Goal: Task Accomplishment & Management: Manage account settings

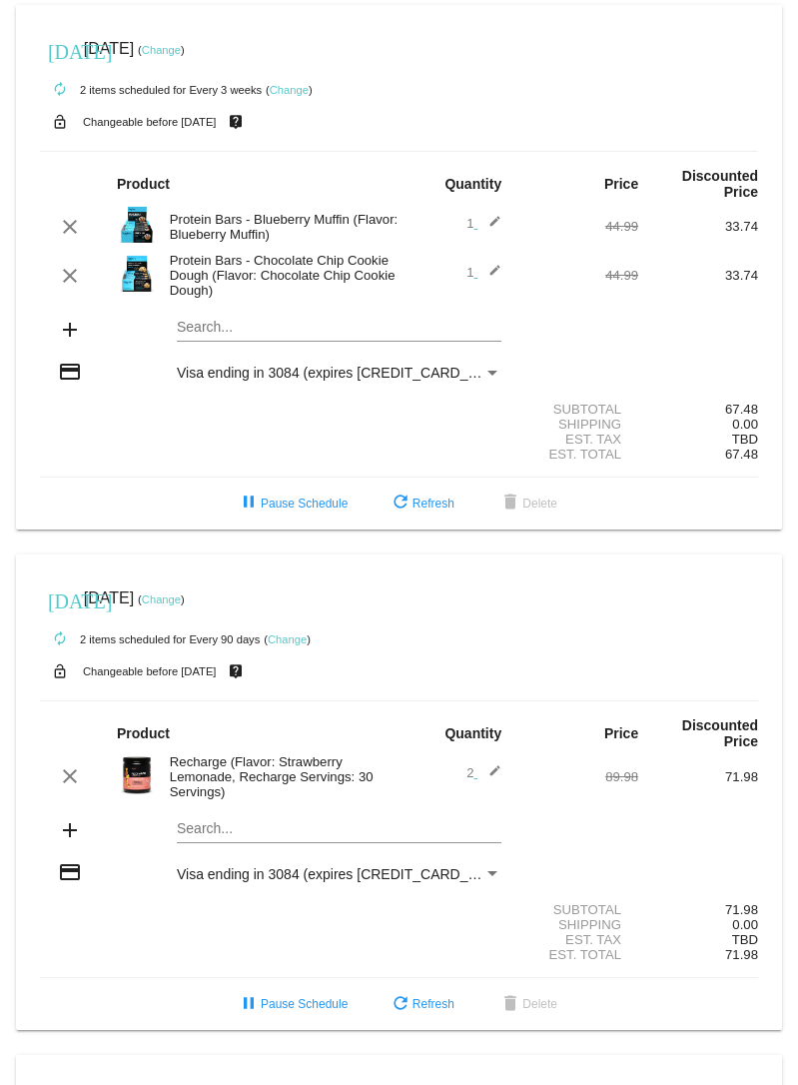
click at [273, 89] on link "Change" at bounding box center [289, 90] width 39 height 12
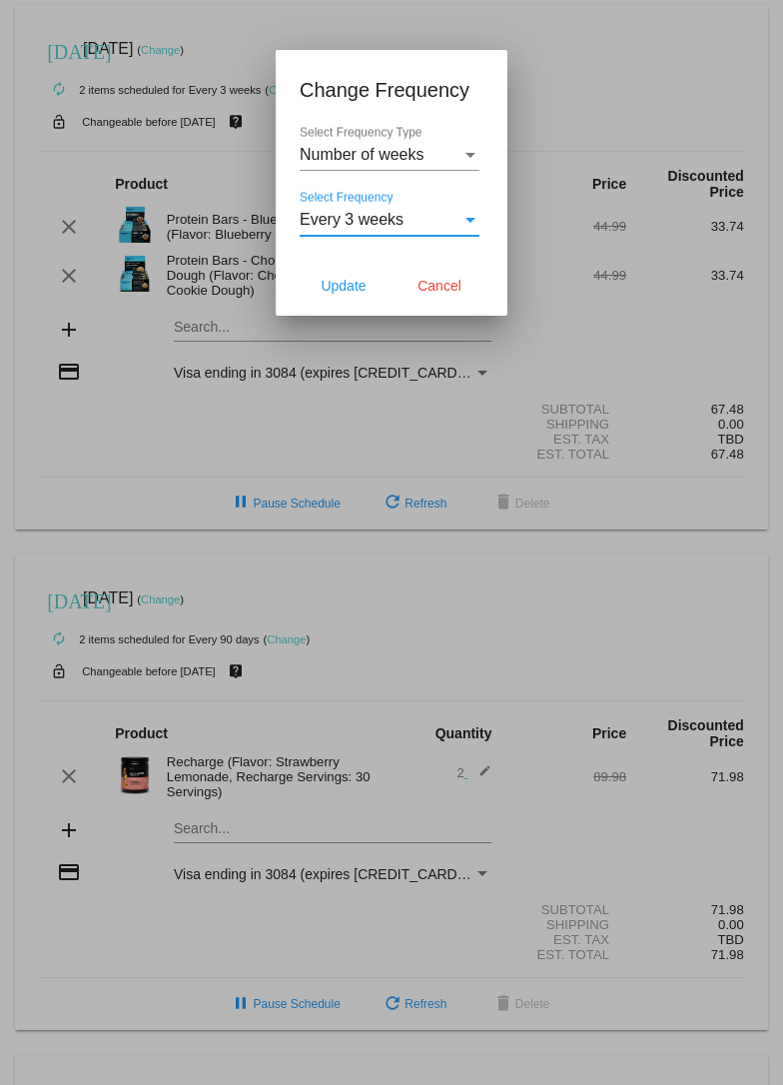
click at [462, 221] on div "Select Frequency" at bounding box center [470, 220] width 18 height 18
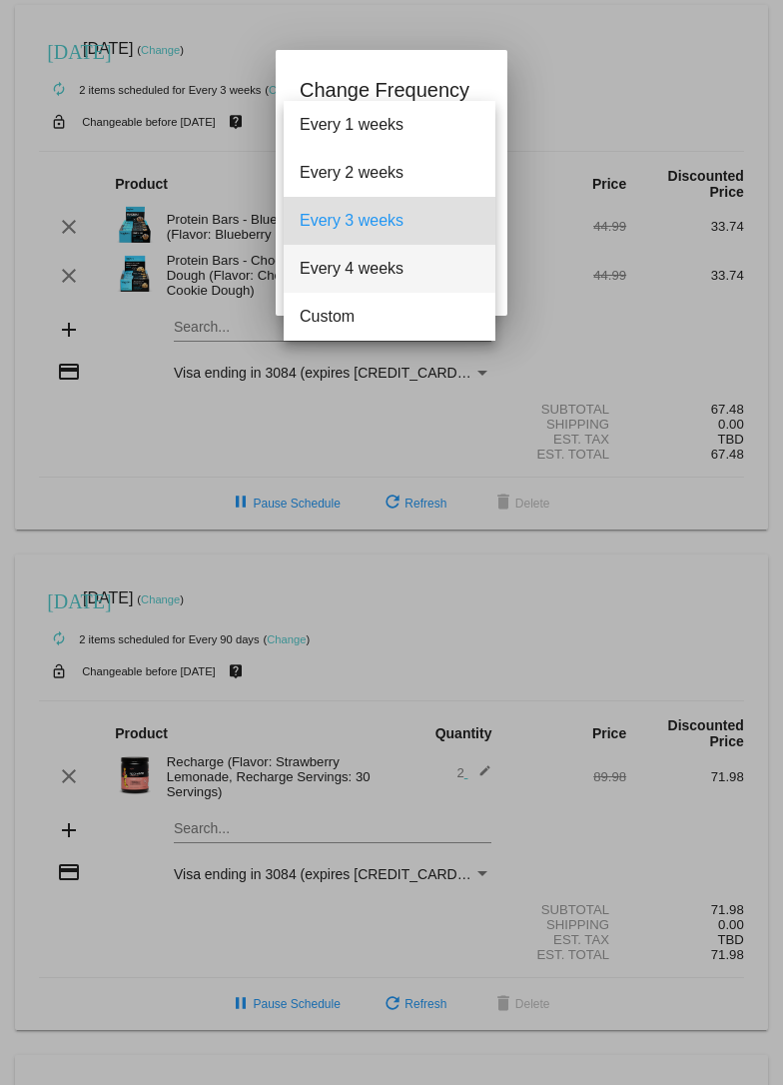
click at [422, 262] on span "Every 4 weeks" at bounding box center [390, 269] width 180 height 48
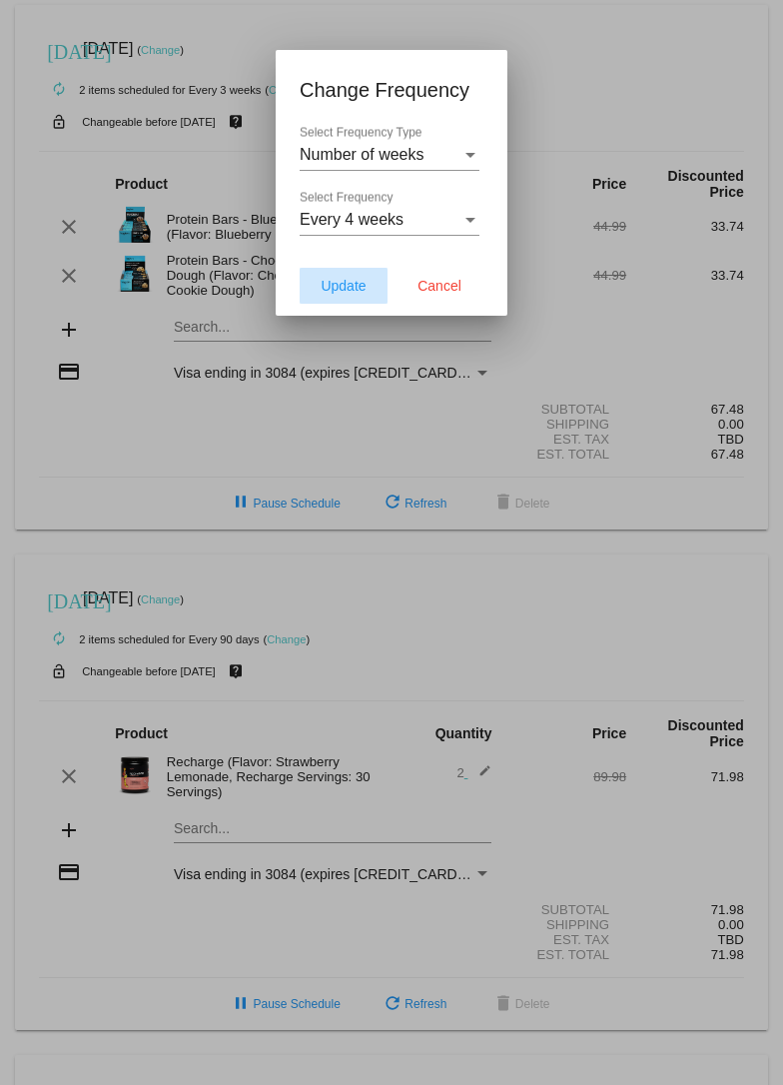
click at [360, 296] on button "Update" at bounding box center [344, 286] width 88 height 36
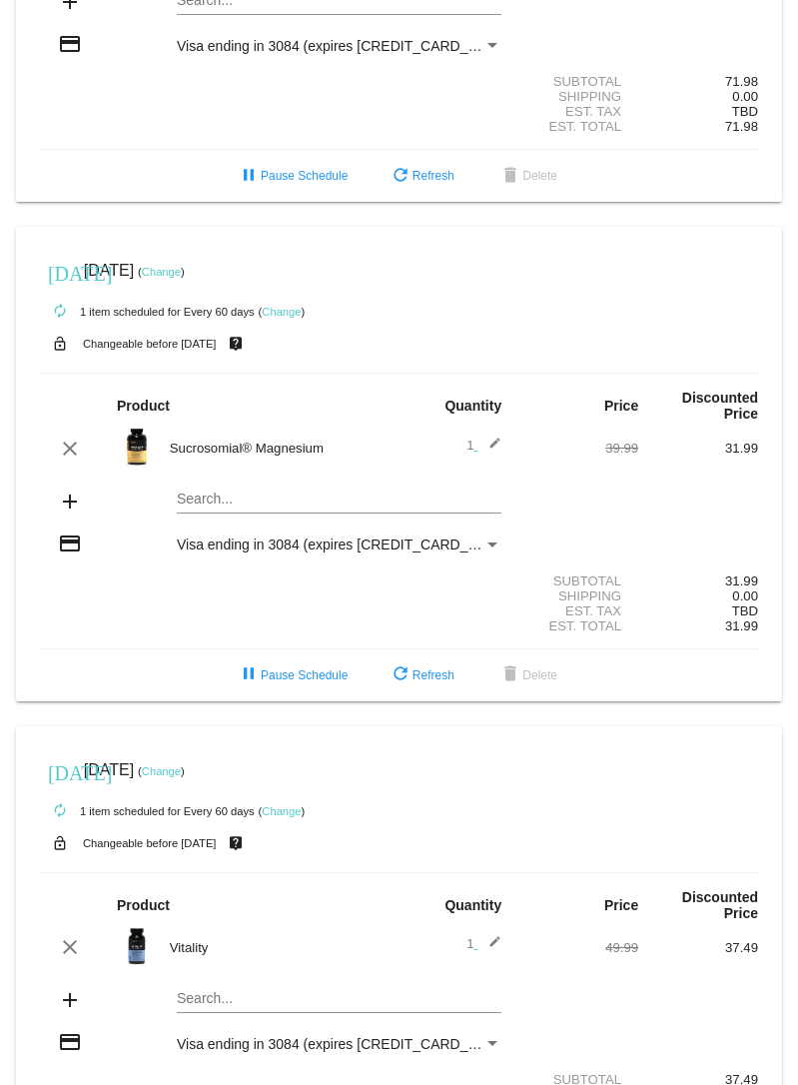
scroll to position [910, 0]
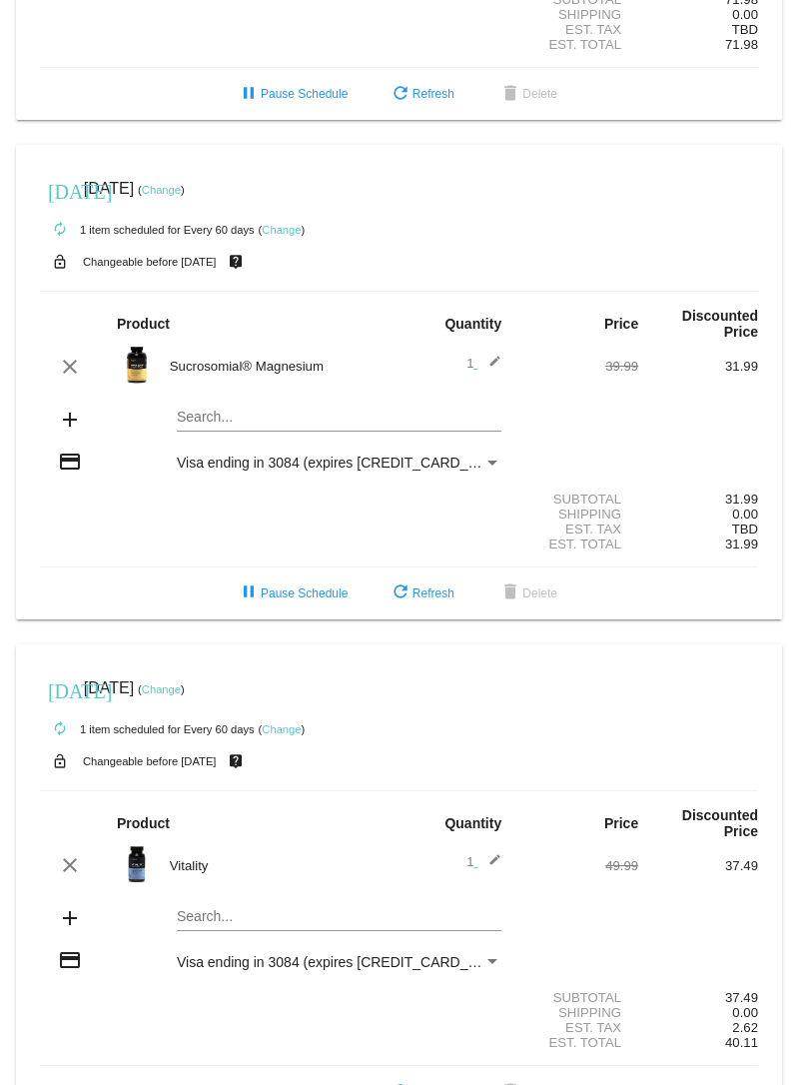
click at [181, 683] on link "Change" at bounding box center [161, 689] width 39 height 12
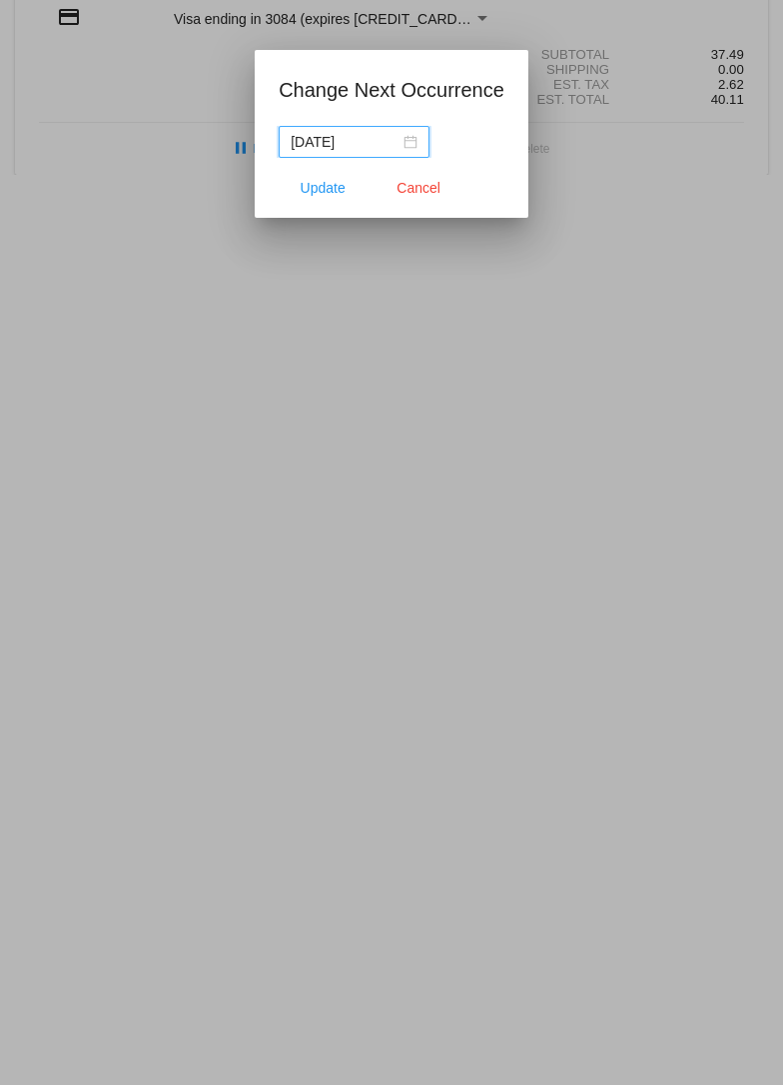
click at [404, 140] on div "[DATE]" at bounding box center [354, 142] width 127 height 22
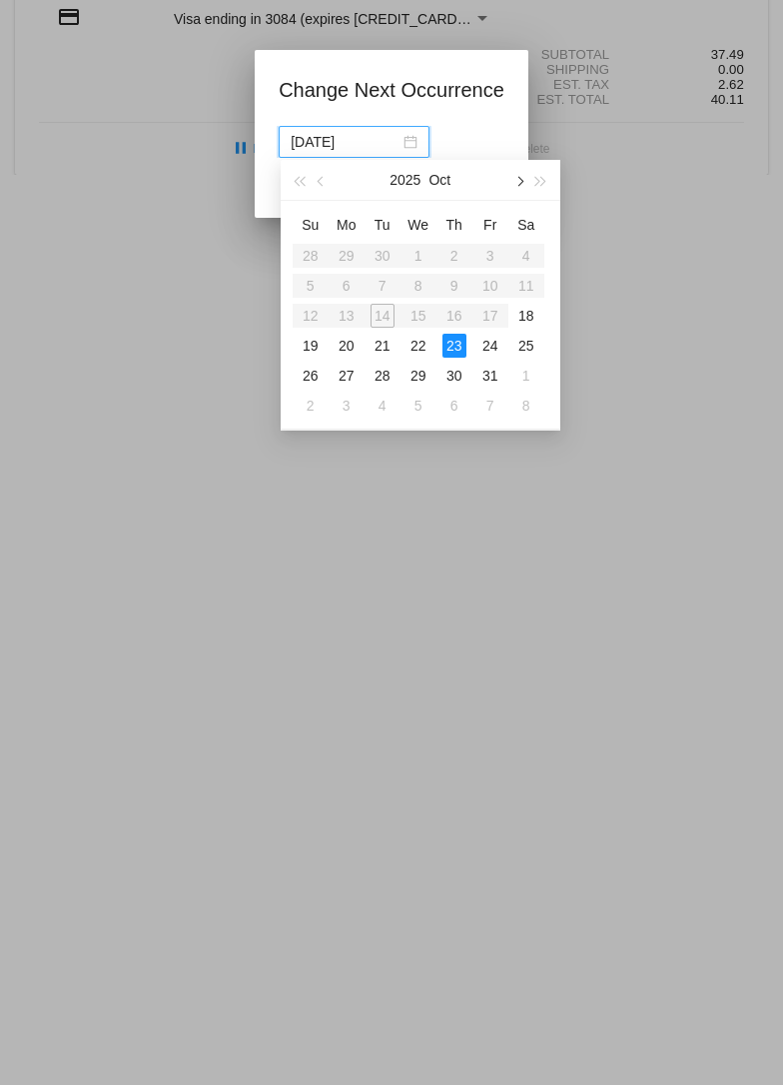
click at [522, 178] on button "button" at bounding box center [518, 180] width 22 height 40
click at [450, 346] on div "20" at bounding box center [455, 346] width 24 height 24
type input "[DATE]"
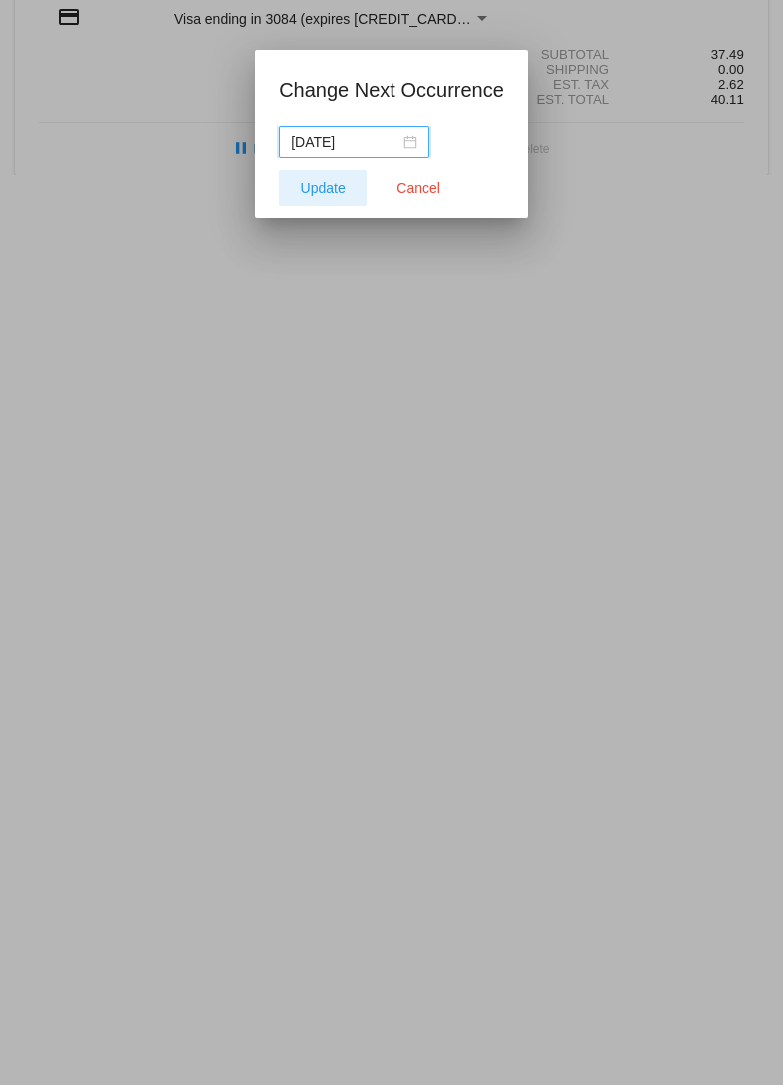
click at [318, 183] on span "Update" at bounding box center [323, 188] width 45 height 16
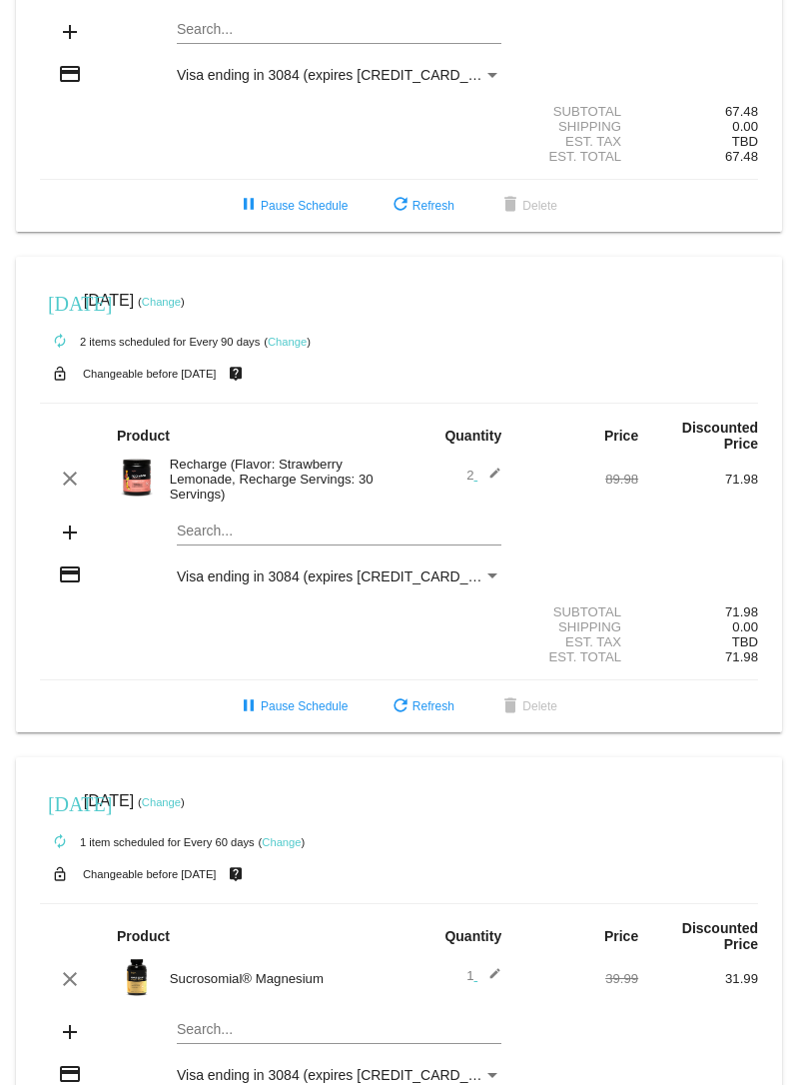
scroll to position [0, 0]
